Goal: Navigation & Orientation: Go to known website

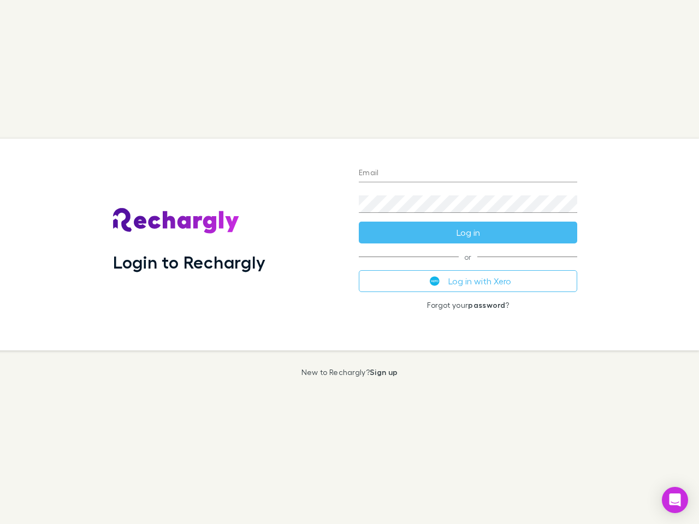
click at [349, 262] on div "Login to Rechargly" at bounding box center [227, 245] width 246 height 212
click at [468, 174] on input "Email" at bounding box center [468, 173] width 218 height 17
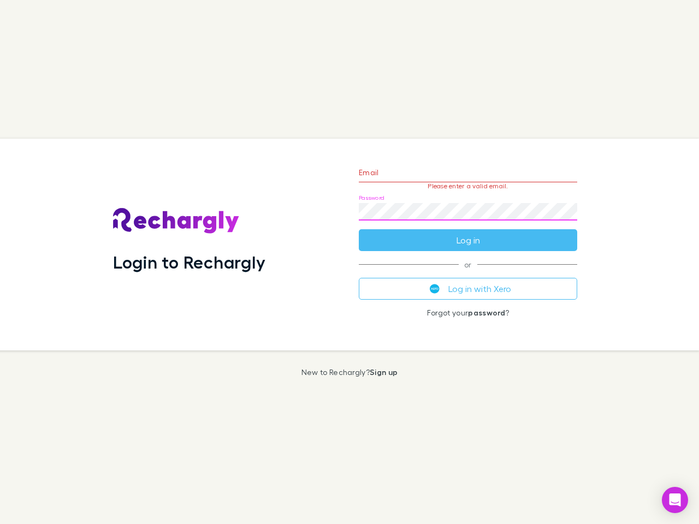
click at [468, 233] on form "Email Please enter a valid email. Password Log in" at bounding box center [468, 203] width 218 height 95
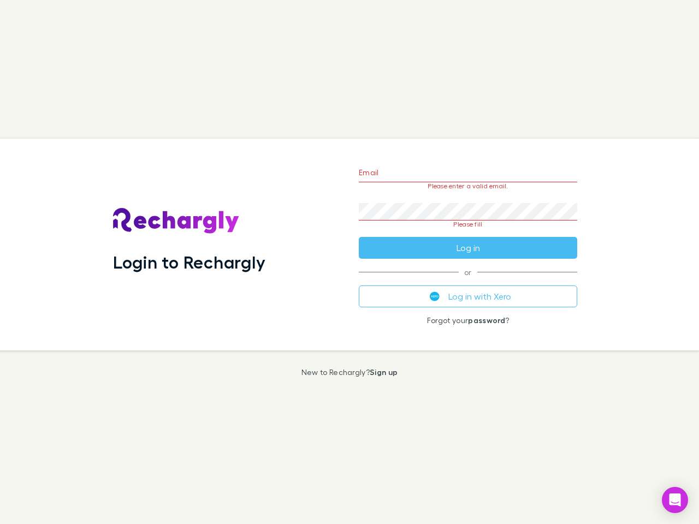
click at [468, 281] on div "Email Please enter a valid email. Password Please fill Log in or Log in with Xe…" at bounding box center [468, 245] width 236 height 212
click at [675, 500] on icon "Open Intercom Messenger" at bounding box center [674, 500] width 11 height 13
